Goal: Task Accomplishment & Management: Use online tool/utility

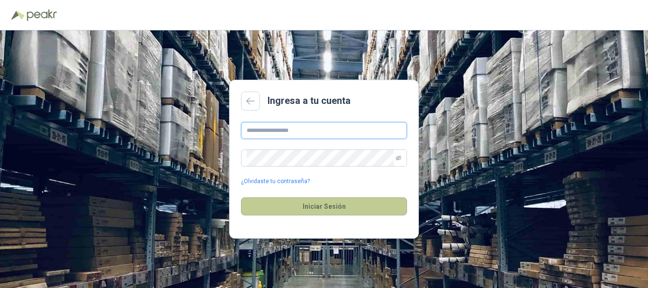
type input "**********"
click at [324, 207] on button "Iniciar Sesión" at bounding box center [324, 206] width 166 height 18
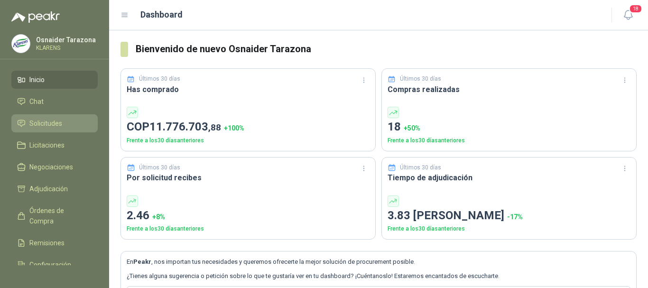
click at [48, 127] on span "Solicitudes" at bounding box center [45, 123] width 33 height 10
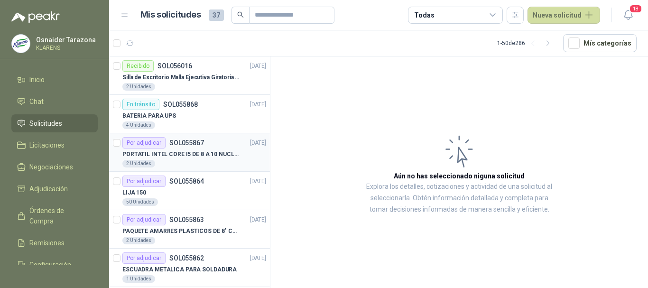
click at [191, 156] on p "PORTATIL INTEL CORE I5 DE 8 A 10 NUCLEOS" at bounding box center [181, 154] width 118 height 9
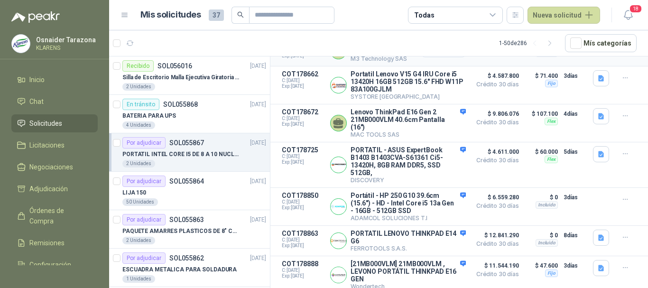
scroll to position [165, 0]
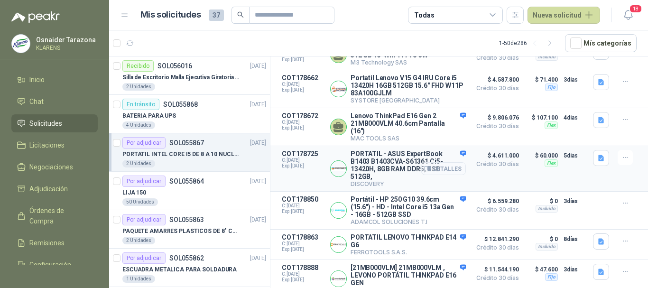
click at [438, 171] on button "Detalles" at bounding box center [443, 168] width 45 height 13
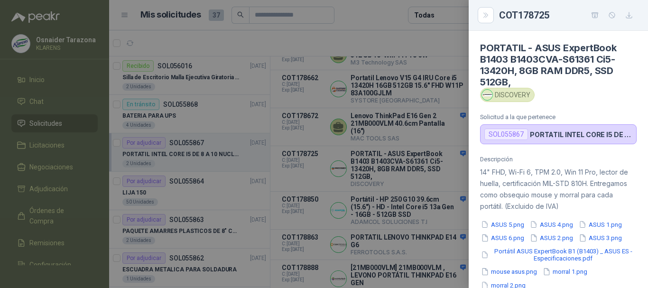
scroll to position [343, 0]
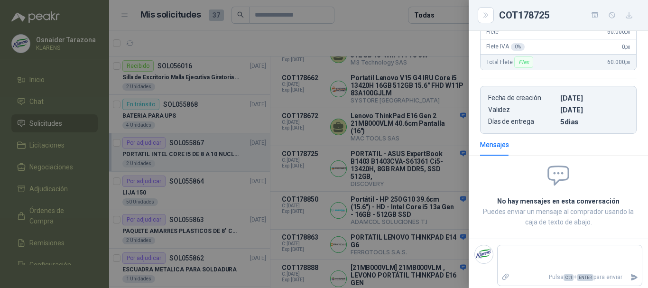
click at [592, 18] on icon "button" at bounding box center [595, 15] width 8 height 8
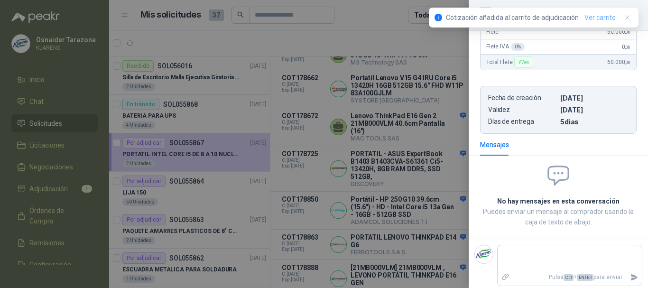
click at [604, 15] on link "Ver carrito" at bounding box center [599, 17] width 31 height 10
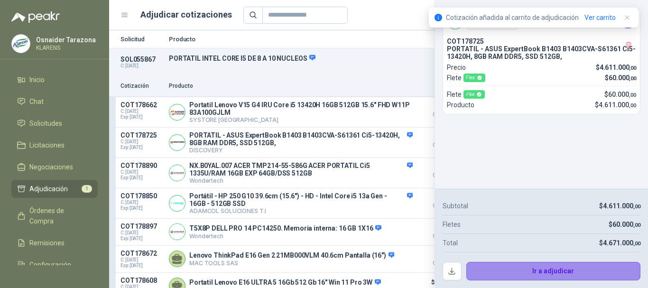
click at [516, 264] on button "Ir a adjudicar" at bounding box center [553, 271] width 174 height 19
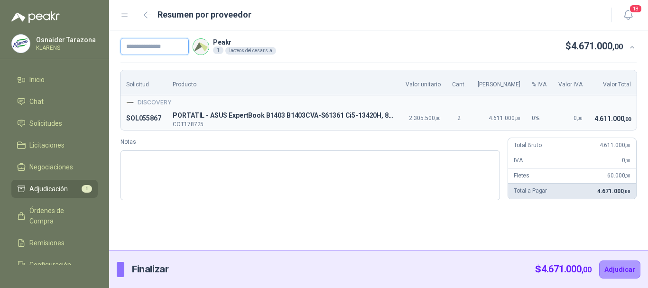
click at [147, 51] on input "text" at bounding box center [154, 46] width 68 height 17
type input "*****"
click at [149, 14] on icon "button" at bounding box center [148, 14] width 8 height 7
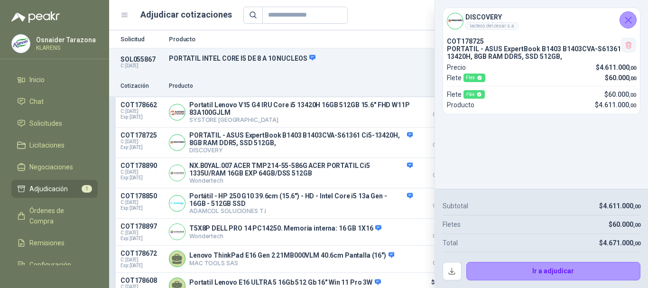
click at [628, 45] on icon "button" at bounding box center [628, 45] width 8 height 8
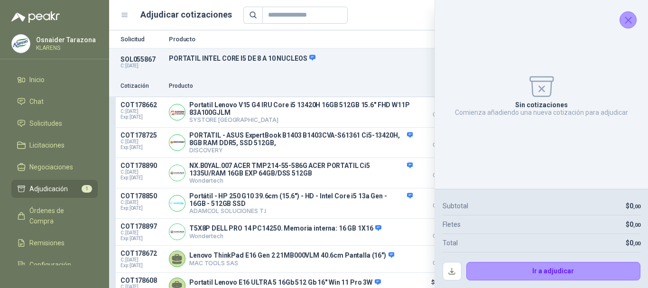
click at [631, 20] on icon "Cerrar" at bounding box center [628, 20] width 12 height 12
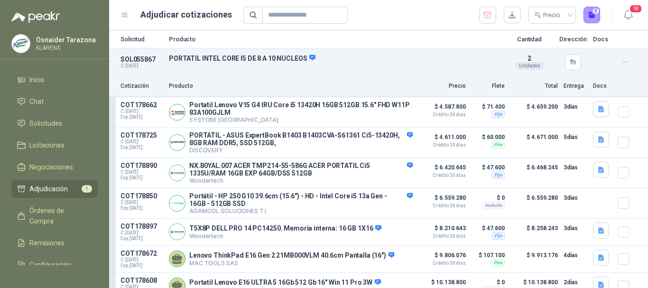
click at [50, 187] on span "Adjudicación" at bounding box center [48, 188] width 38 height 10
click at [380, 110] on button "Detalles" at bounding box center [390, 112] width 45 height 13
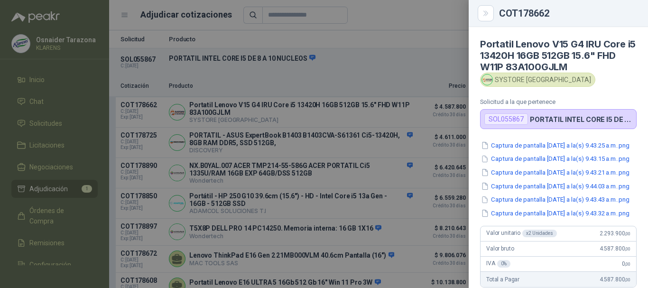
click at [361, 51] on div at bounding box center [324, 144] width 648 height 288
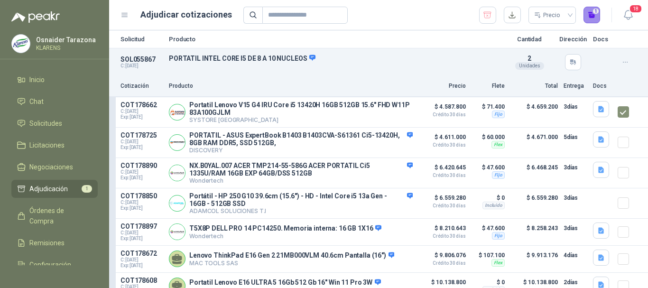
click at [589, 17] on button "1" at bounding box center [591, 15] width 17 height 17
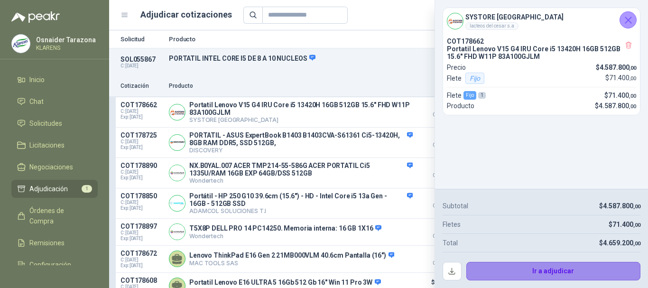
click at [552, 271] on button "Ir a adjudicar" at bounding box center [553, 271] width 174 height 19
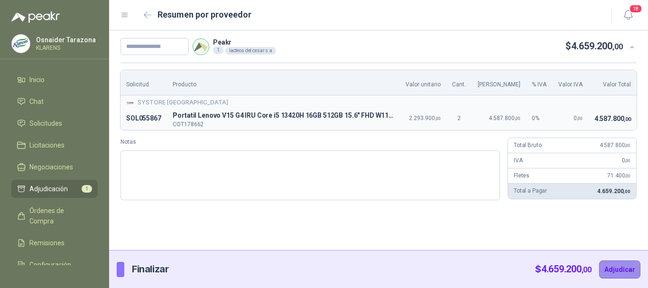
click at [619, 273] on button "Adjudicar" at bounding box center [619, 269] width 41 height 18
click at [179, 48] on input "text" at bounding box center [154, 46] width 68 height 17
type input "*****"
click at [605, 269] on button "Adjudicar" at bounding box center [619, 269] width 41 height 18
